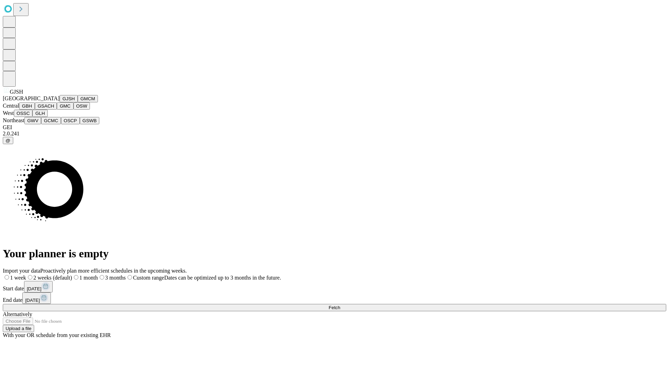
click at [60, 102] on button "GJSH" at bounding box center [69, 98] width 18 height 7
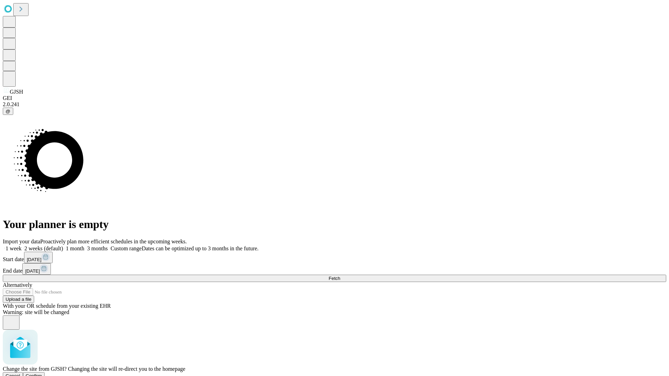
click at [42, 374] on span "Confirm" at bounding box center [34, 376] width 16 height 5
click at [84, 246] on label "1 month" at bounding box center [73, 249] width 21 height 6
click at [340, 276] on span "Fetch" at bounding box center [334, 278] width 11 height 5
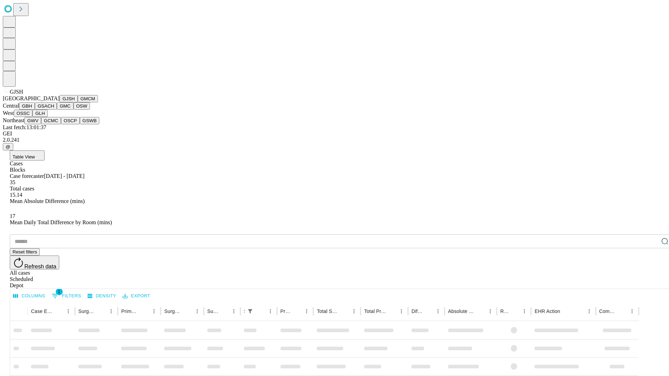
click at [78, 102] on button "GMCM" at bounding box center [88, 98] width 20 height 7
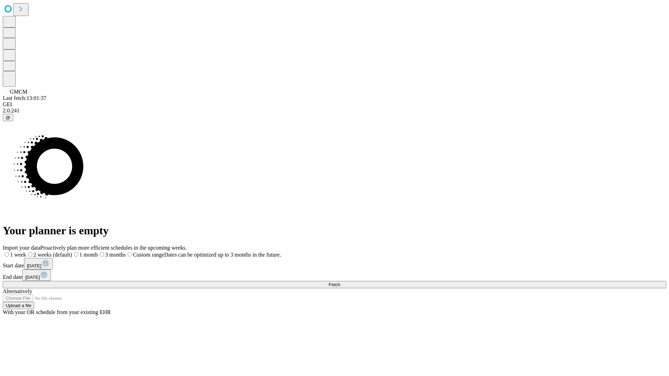
click at [98, 252] on label "1 month" at bounding box center [85, 255] width 26 height 6
click at [340, 282] on span "Fetch" at bounding box center [334, 284] width 11 height 5
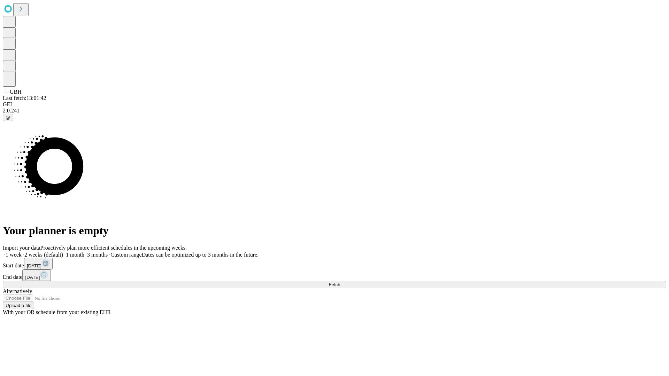
click at [84, 252] on label "1 month" at bounding box center [73, 255] width 21 height 6
click at [340, 282] on span "Fetch" at bounding box center [334, 284] width 11 height 5
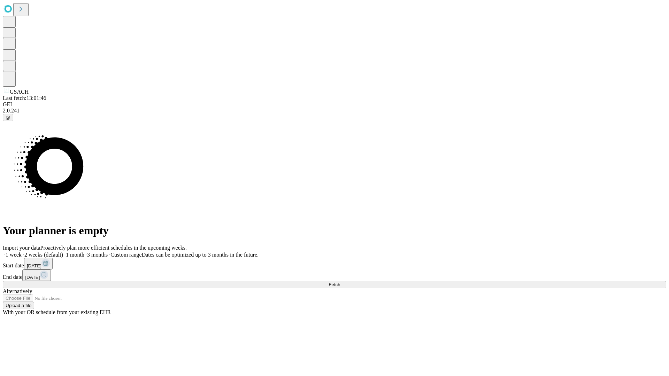
click at [84, 252] on label "1 month" at bounding box center [73, 255] width 21 height 6
click at [340, 282] on span "Fetch" at bounding box center [334, 284] width 11 height 5
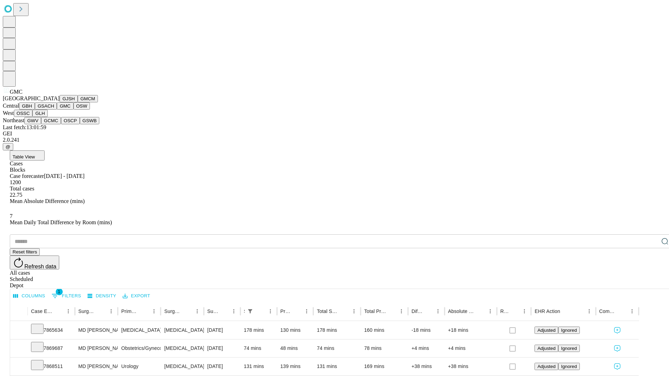
click at [74, 110] on button "OSW" at bounding box center [82, 105] width 17 height 7
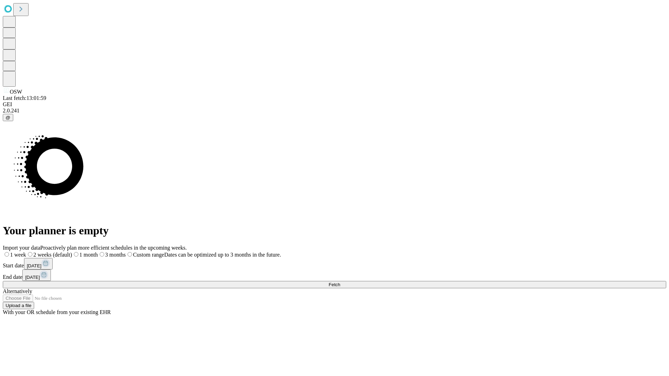
click at [340, 282] on span "Fetch" at bounding box center [334, 284] width 11 height 5
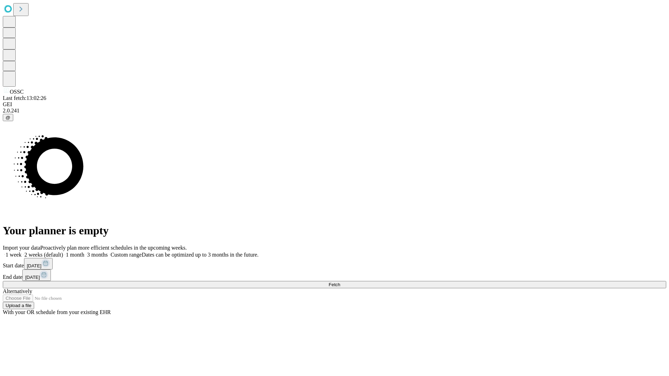
click at [84, 252] on label "1 month" at bounding box center [73, 255] width 21 height 6
click at [340, 282] on span "Fetch" at bounding box center [334, 284] width 11 height 5
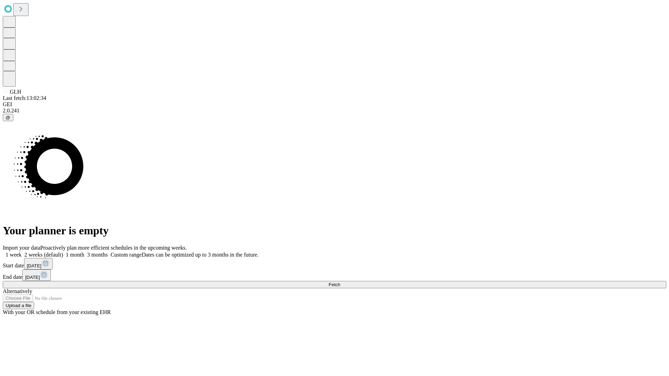
click at [84, 252] on label "1 month" at bounding box center [73, 255] width 21 height 6
click at [340, 282] on span "Fetch" at bounding box center [334, 284] width 11 height 5
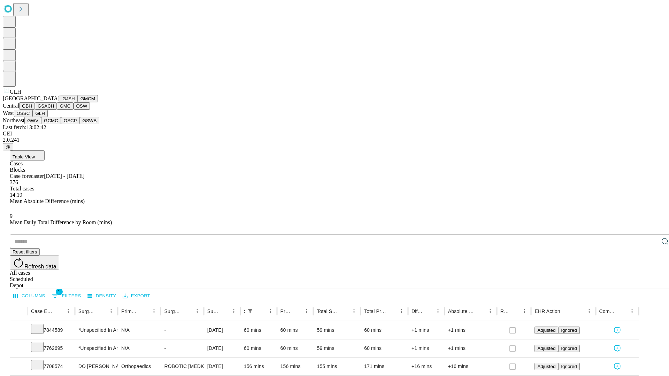
click at [41, 124] on button "GWV" at bounding box center [32, 120] width 17 height 7
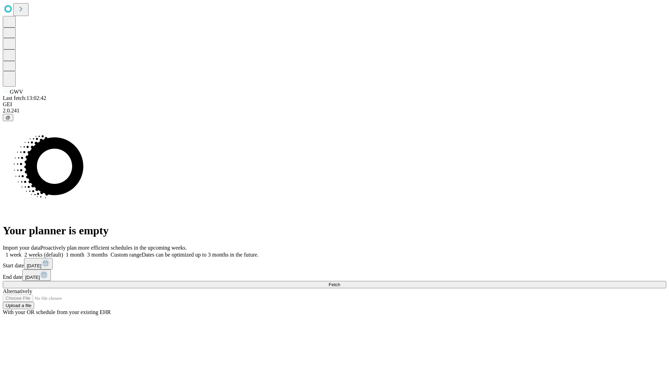
click at [84, 252] on label "1 month" at bounding box center [73, 255] width 21 height 6
click at [340, 282] on span "Fetch" at bounding box center [334, 284] width 11 height 5
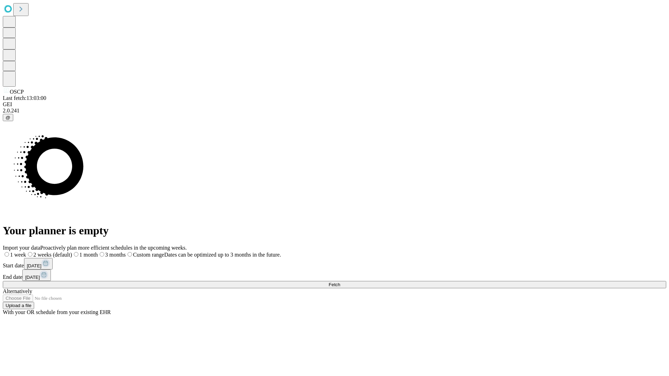
click at [98, 252] on label "1 month" at bounding box center [85, 255] width 26 height 6
click at [340, 282] on span "Fetch" at bounding box center [334, 284] width 11 height 5
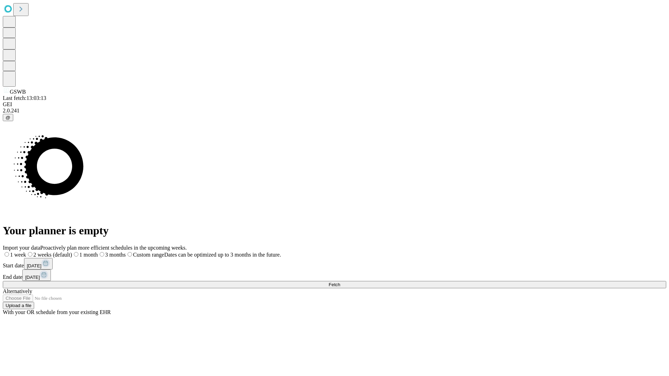
click at [98, 252] on label "1 month" at bounding box center [85, 255] width 26 height 6
click at [340, 282] on span "Fetch" at bounding box center [334, 284] width 11 height 5
